Goal: Task Accomplishment & Management: Use online tool/utility

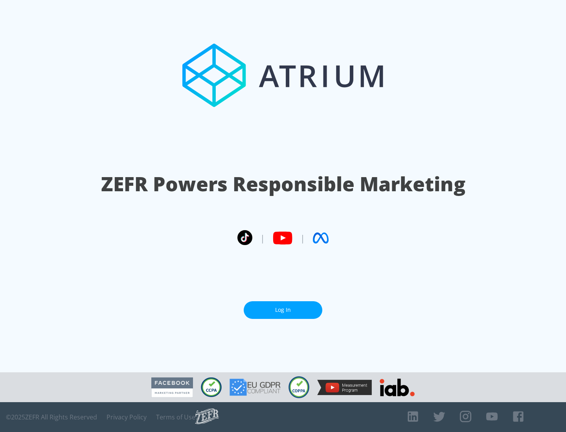
click at [283, 310] on link "Log In" at bounding box center [283, 311] width 79 height 18
